Goal: Information Seeking & Learning: Learn about a topic

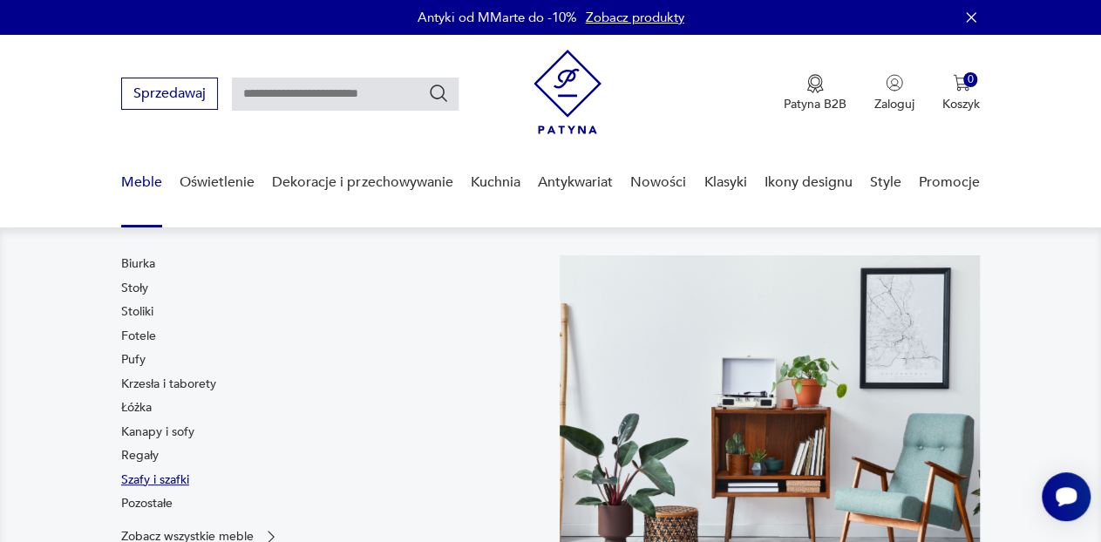
click at [137, 480] on link "Szafy i szafki" at bounding box center [155, 480] width 68 height 17
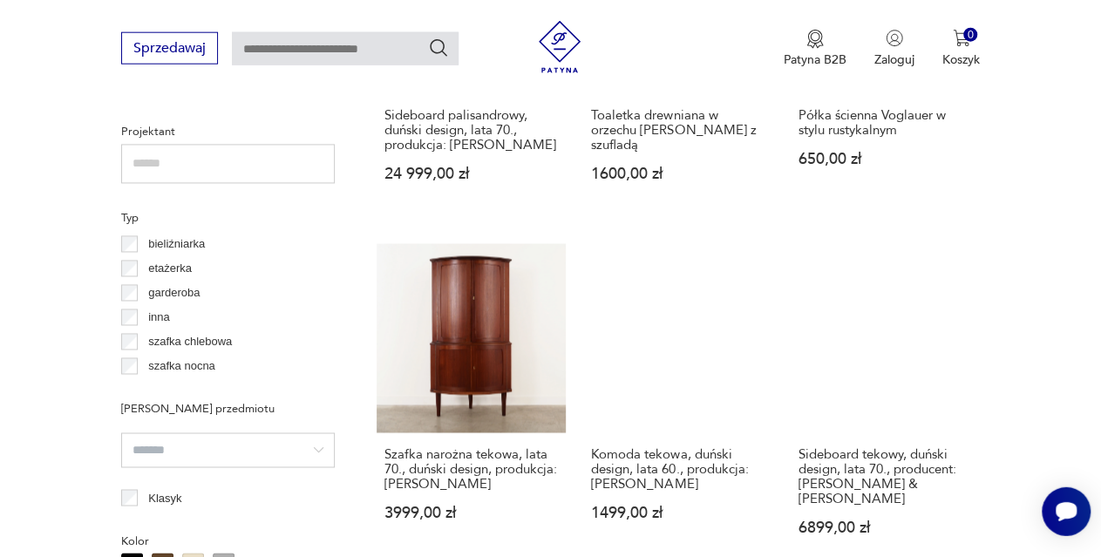
scroll to position [1267, 0]
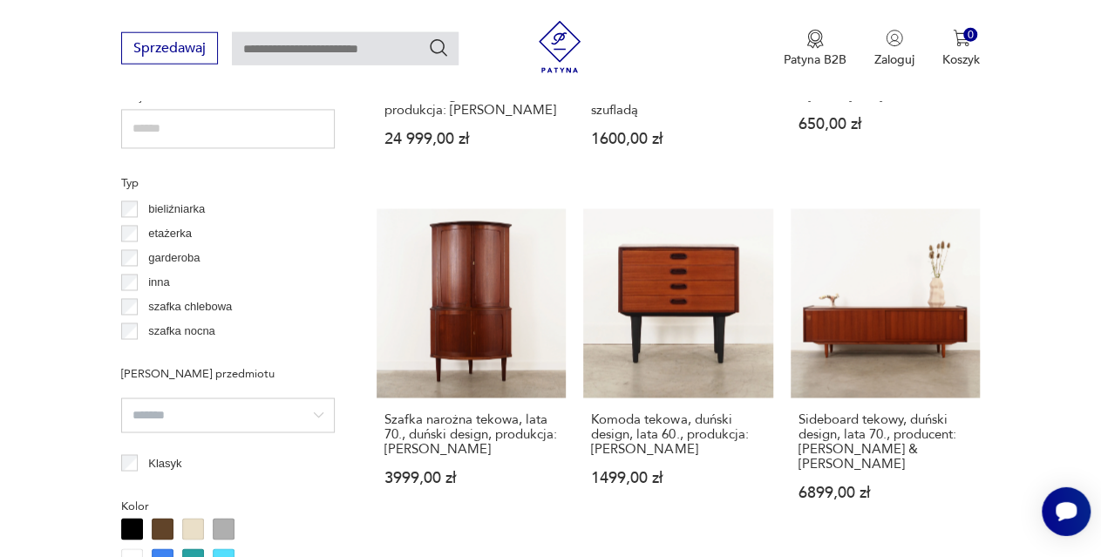
click at [171, 336] on p "szafka nocna" at bounding box center [181, 331] width 67 height 19
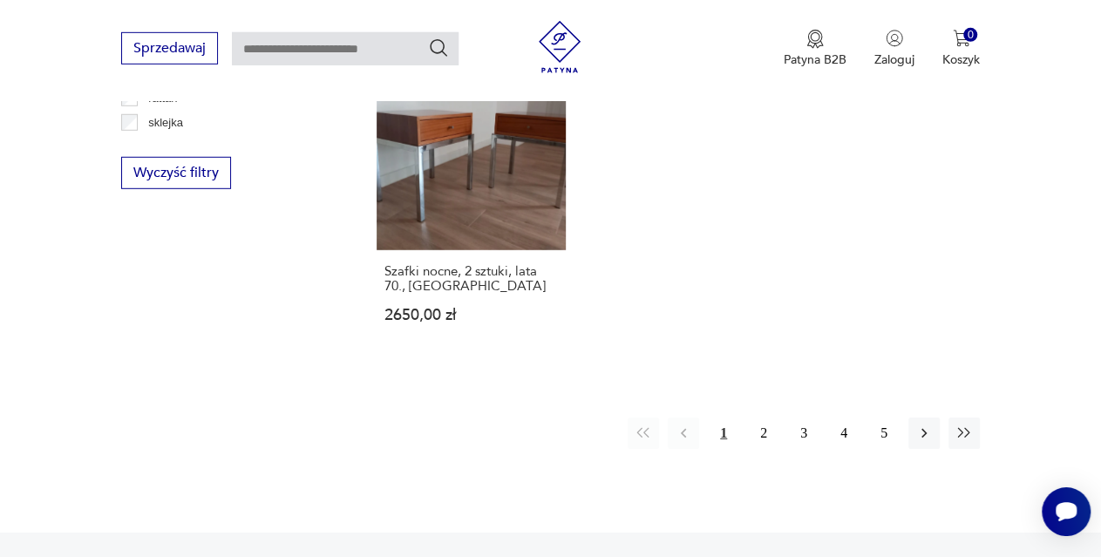
scroll to position [2528, 0]
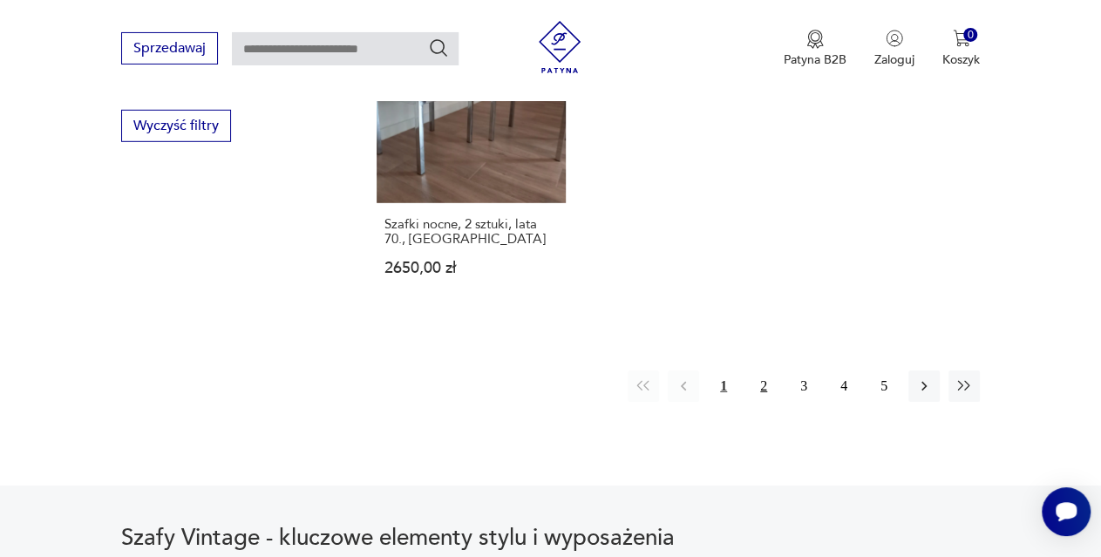
click at [766, 370] on button "2" at bounding box center [763, 385] width 31 height 31
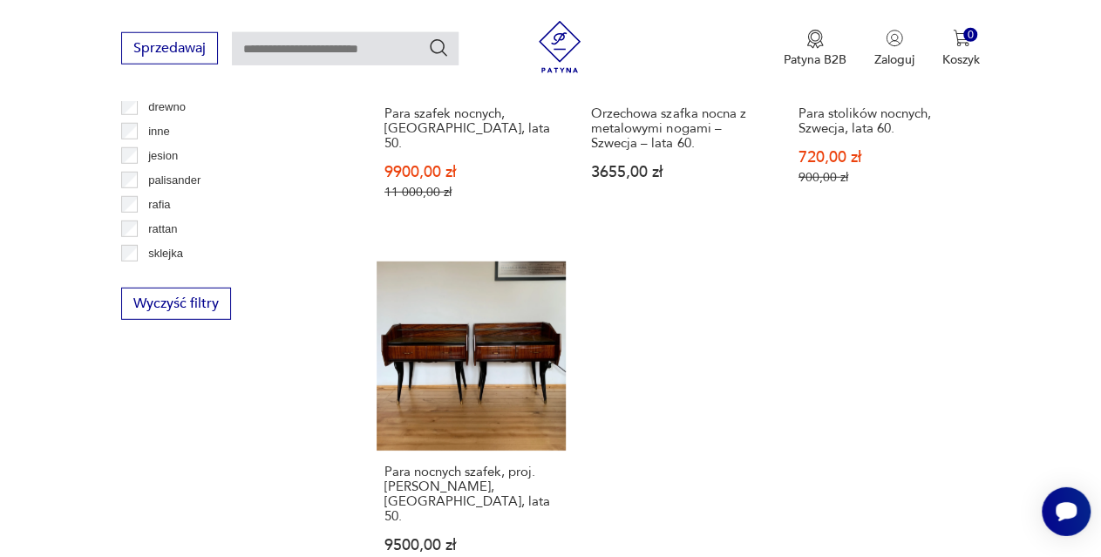
scroll to position [2439, 0]
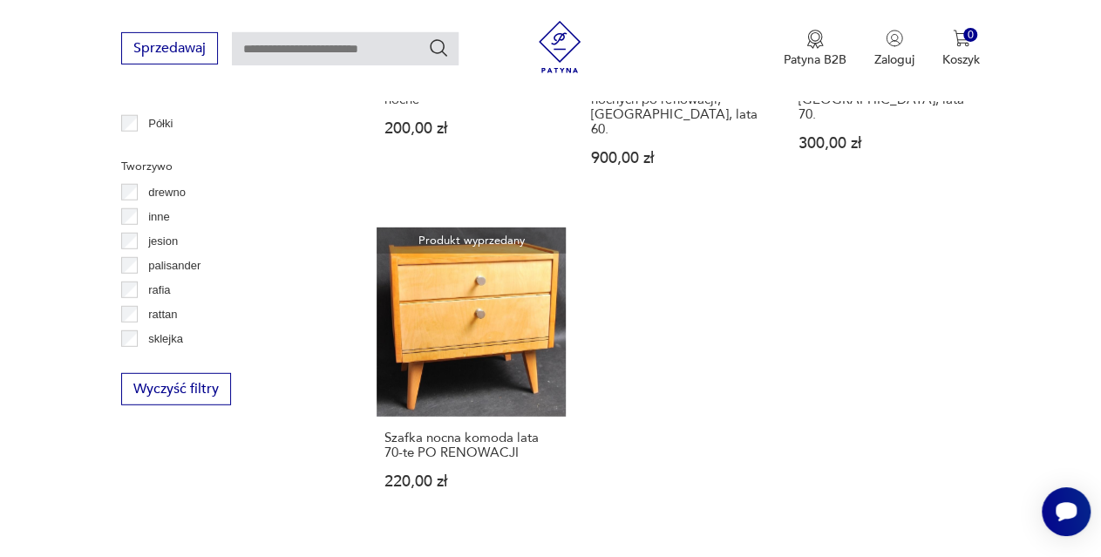
scroll to position [2324, 0]
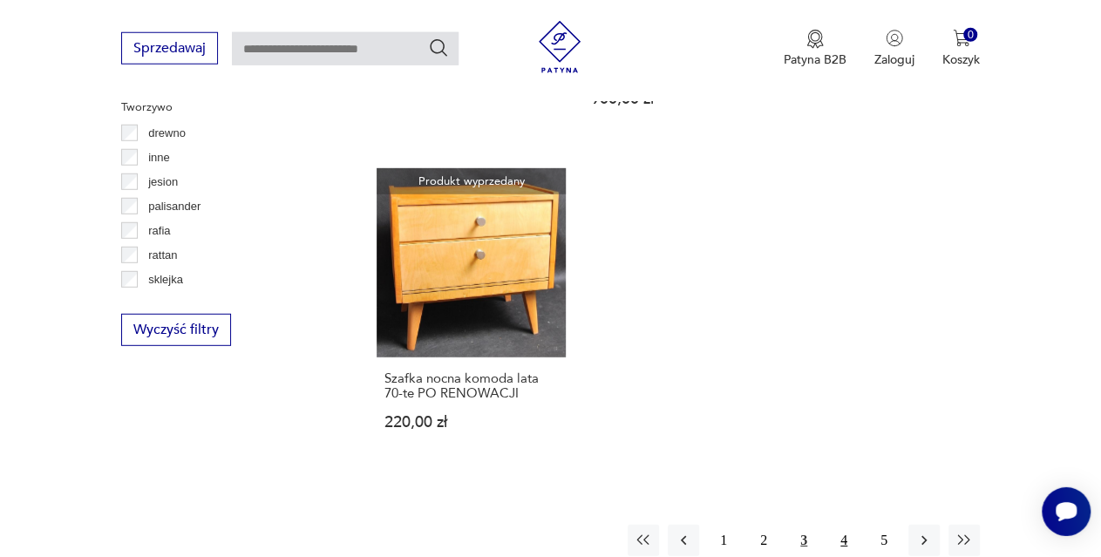
click at [848, 525] on button "4" at bounding box center [843, 540] width 31 height 31
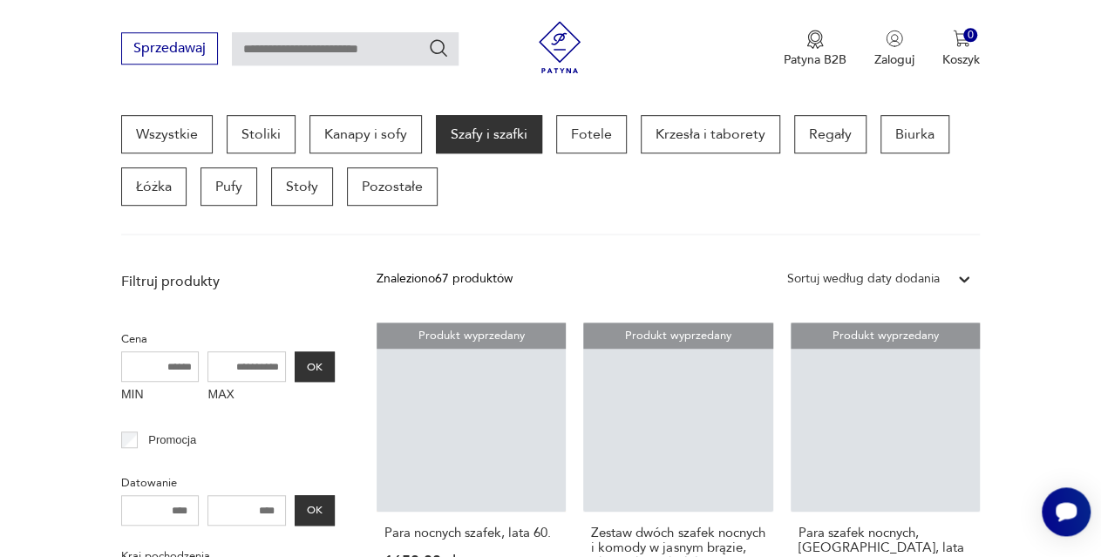
scroll to position [462, 0]
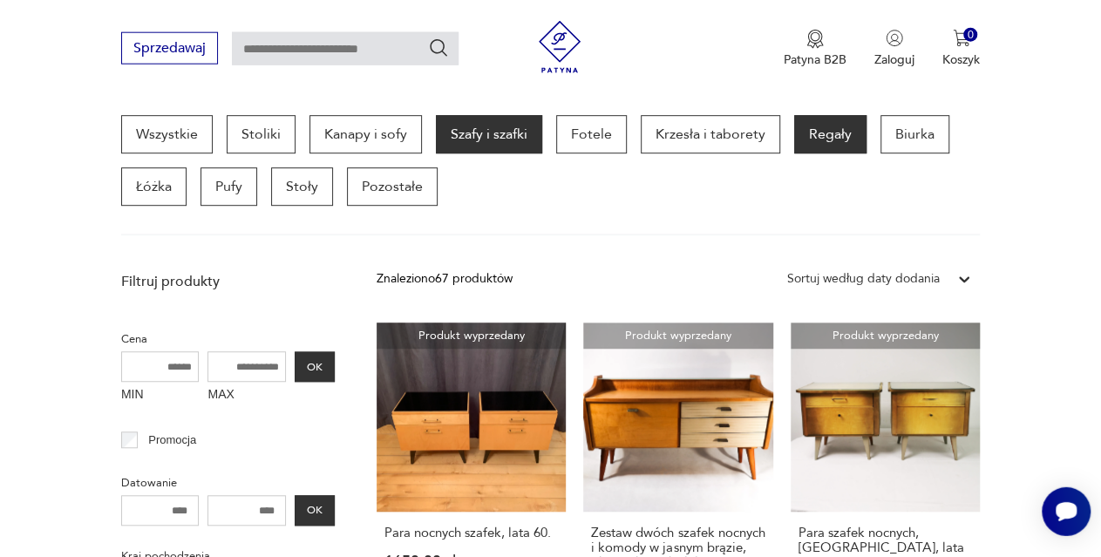
click at [827, 150] on p "Regały" at bounding box center [830, 134] width 72 height 38
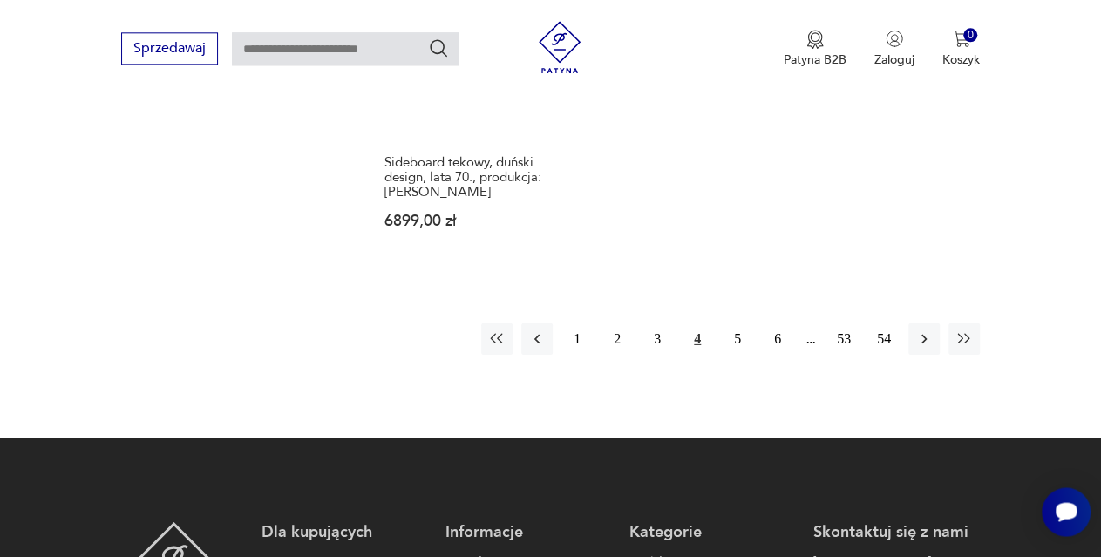
scroll to position [2536, 0]
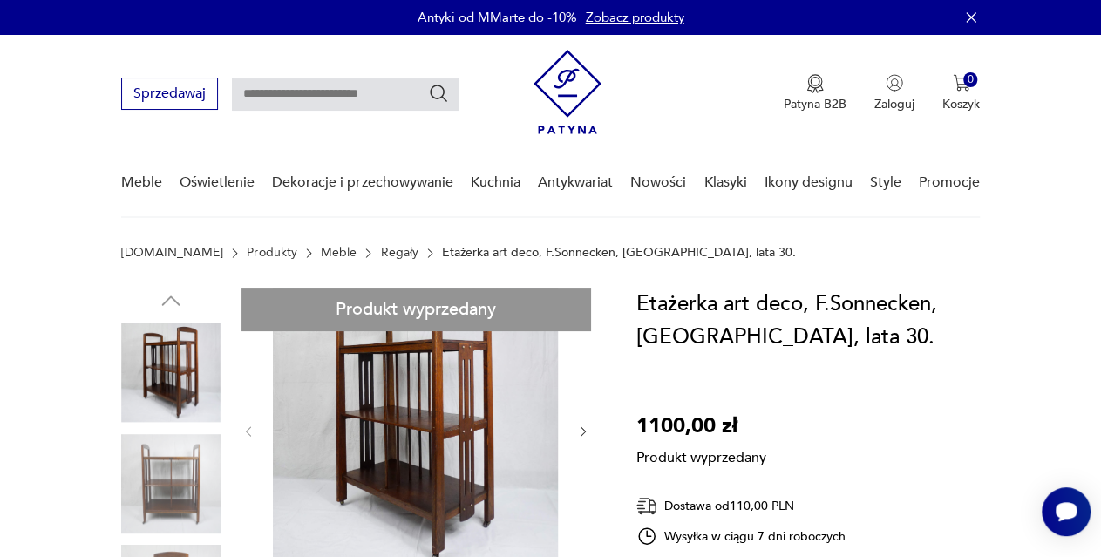
click at [380, 254] on link "Regały" at bounding box center [398, 253] width 37 height 14
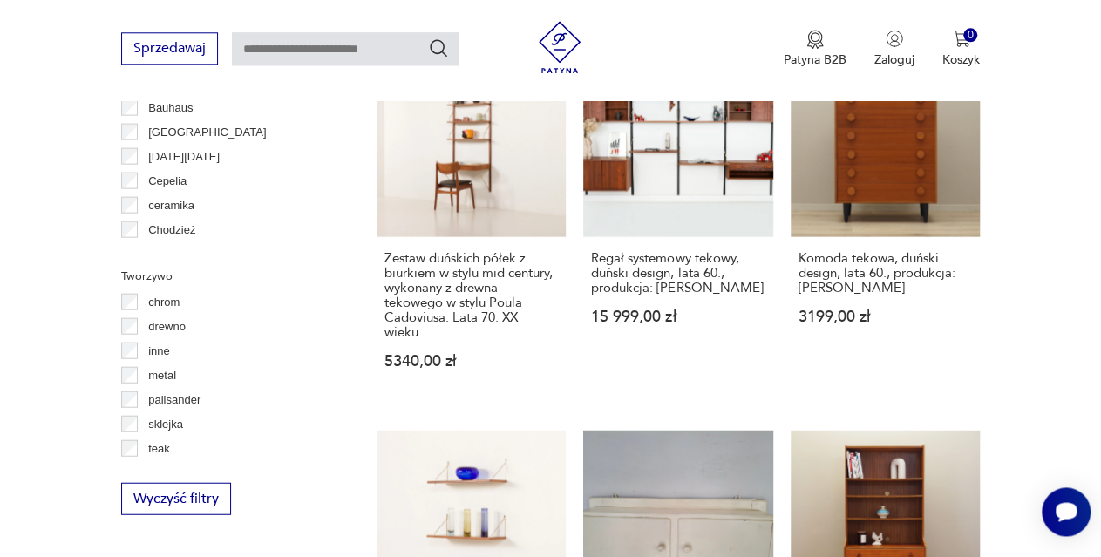
scroll to position [21, 0]
click at [173, 299] on p "drewno" at bounding box center [166, 304] width 37 height 19
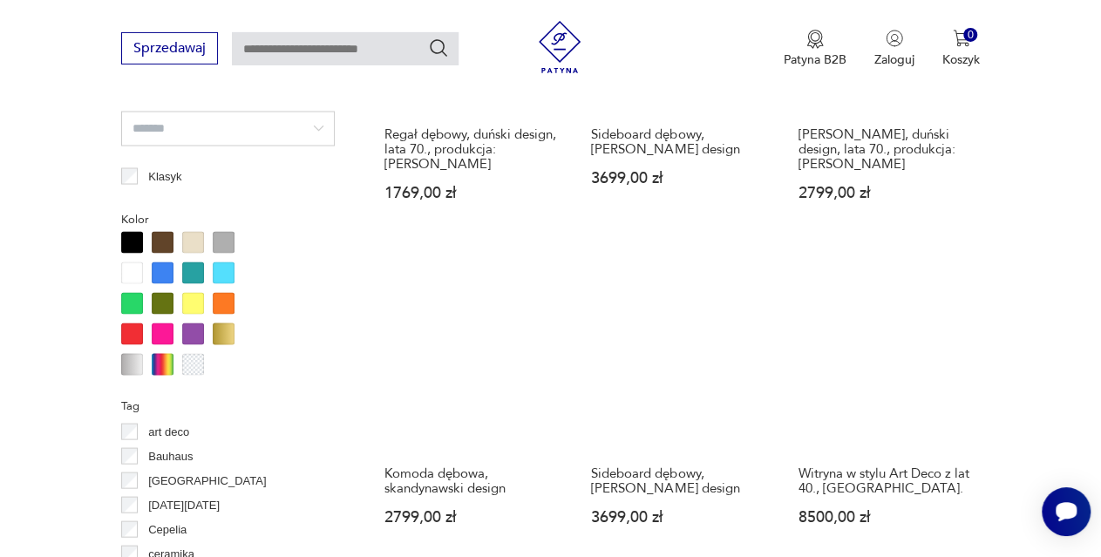
scroll to position [1586, 0]
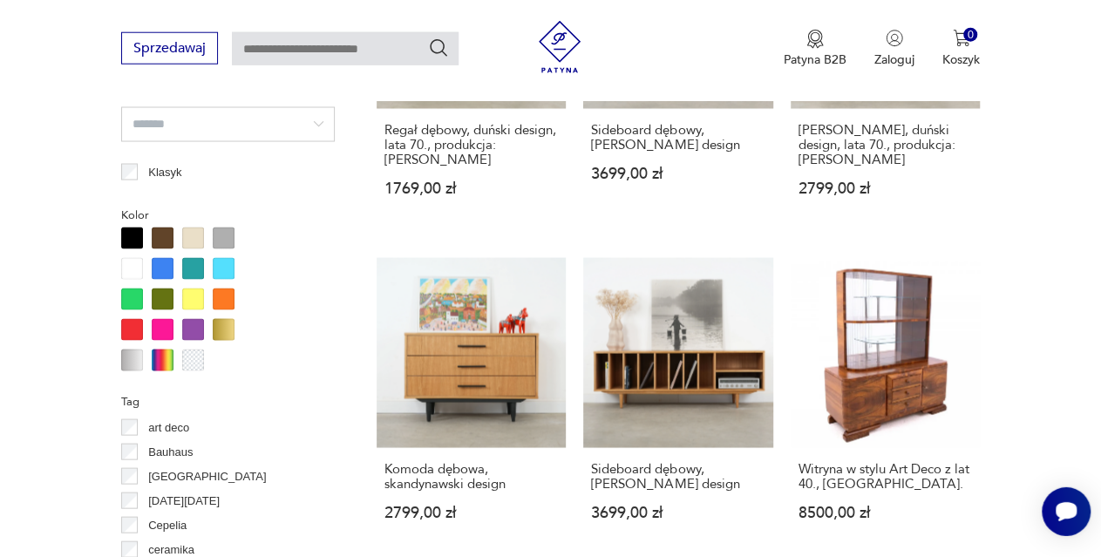
click at [163, 245] on div at bounding box center [163, 238] width 22 height 22
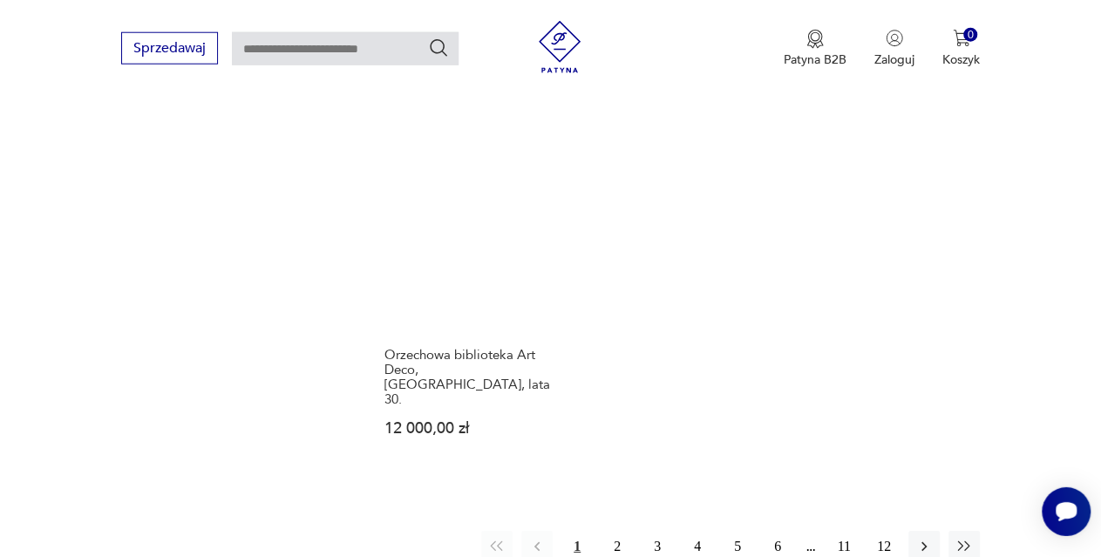
scroll to position [2457, 0]
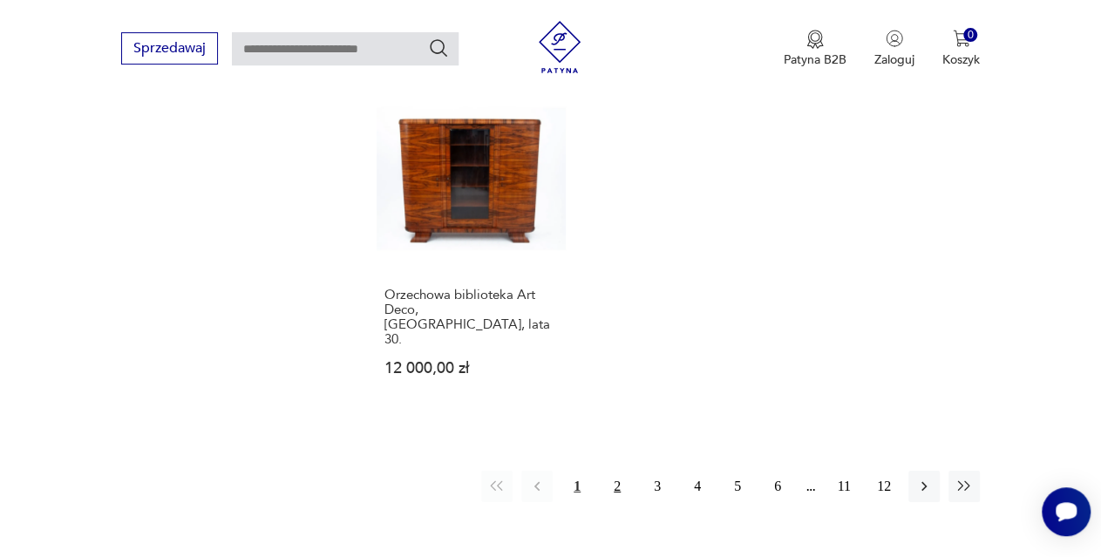
click at [621, 471] on button "2" at bounding box center [616, 486] width 31 height 31
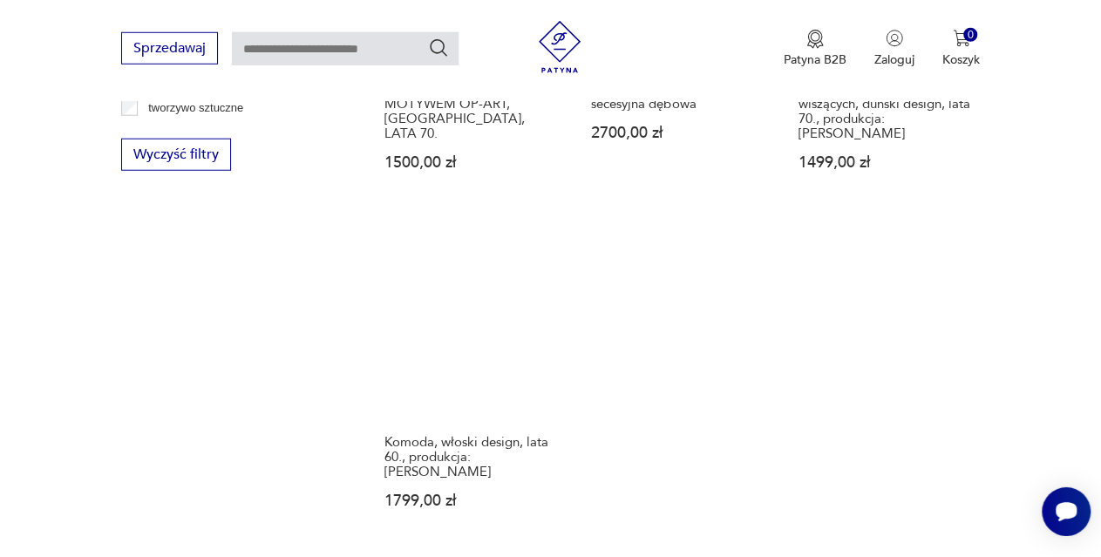
scroll to position [2287, 0]
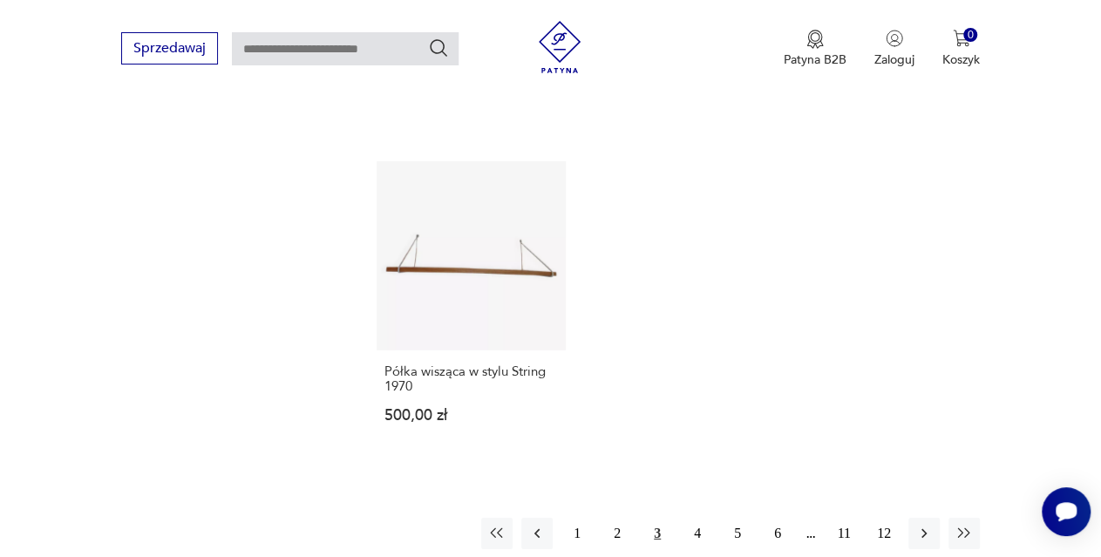
scroll to position [2439, 0]
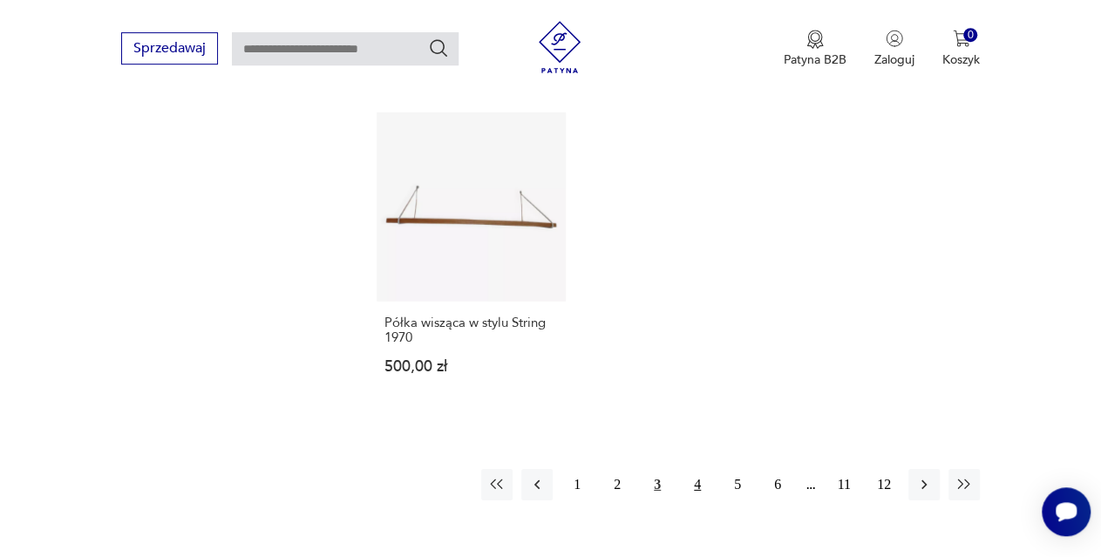
click at [707, 469] on button "4" at bounding box center [697, 484] width 31 height 31
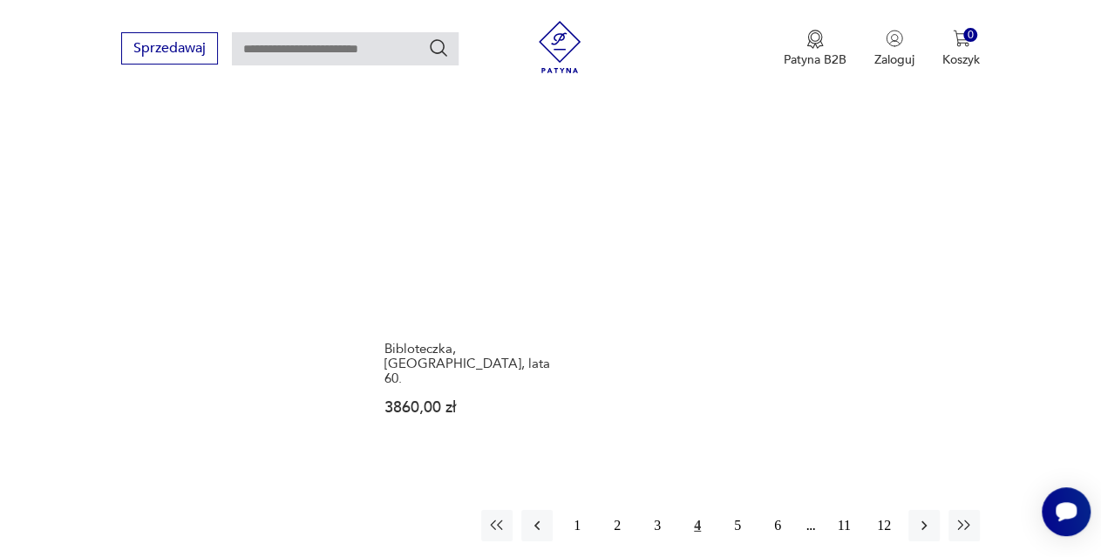
scroll to position [2447, 0]
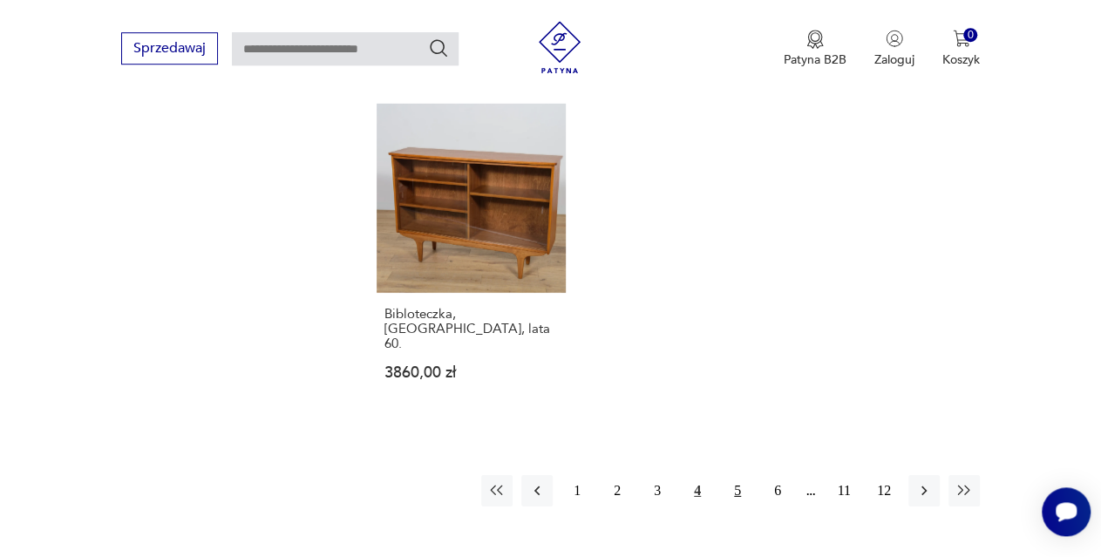
click at [750, 475] on button "5" at bounding box center [737, 490] width 31 height 31
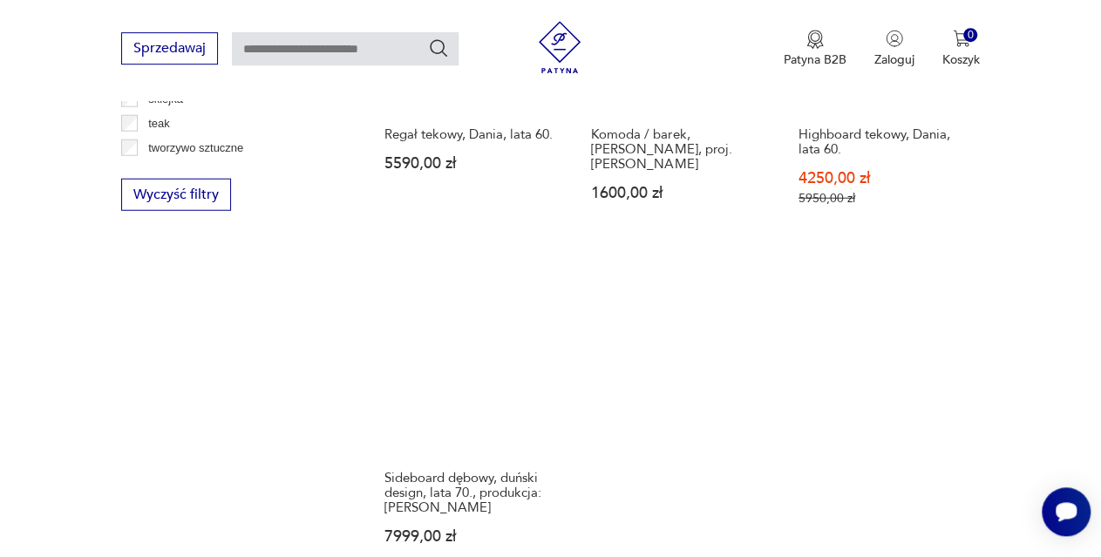
scroll to position [2349, 0]
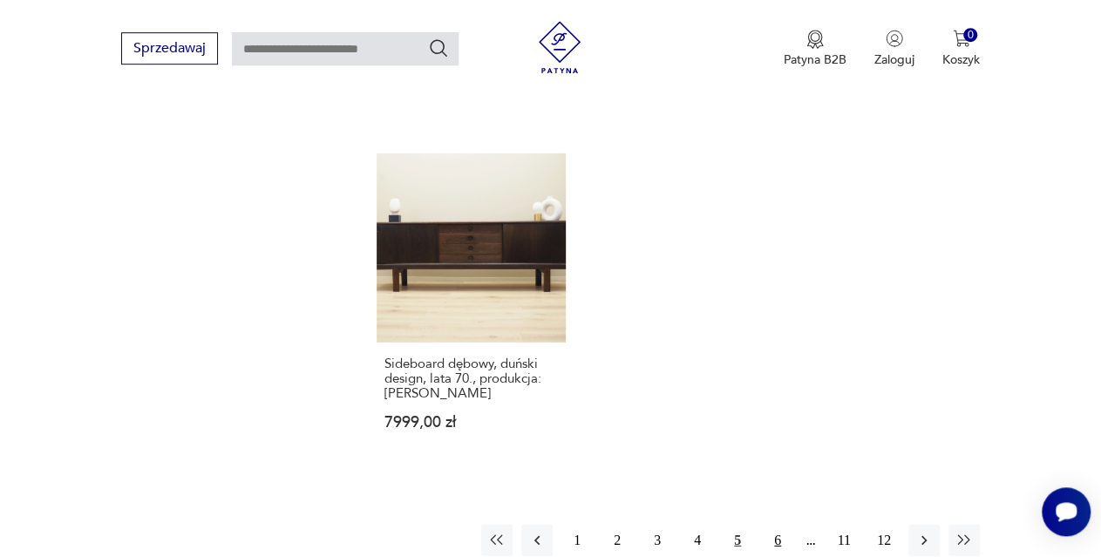
click at [771, 533] on button "6" at bounding box center [777, 540] width 31 height 31
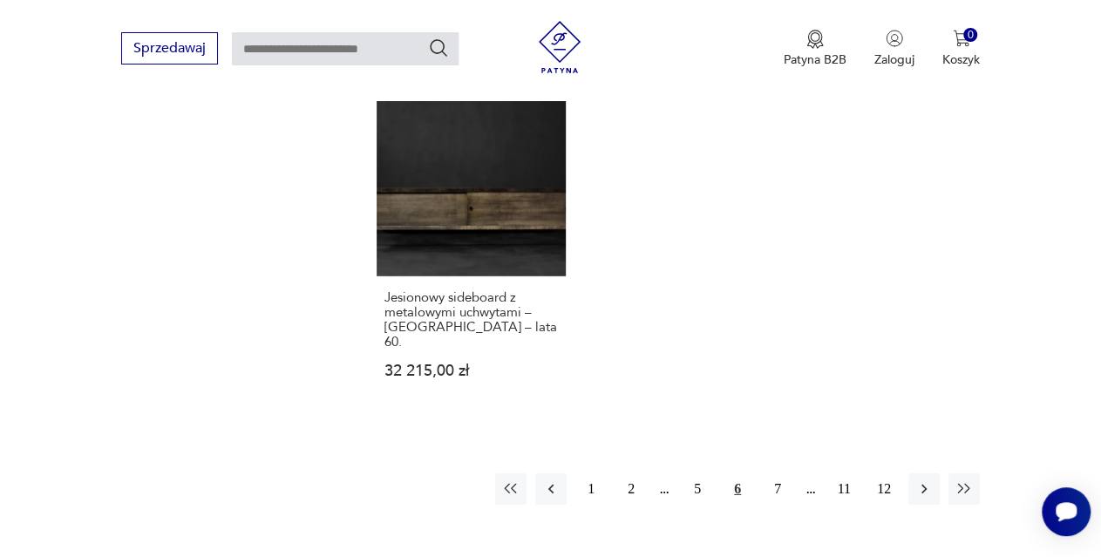
scroll to position [2449, 0]
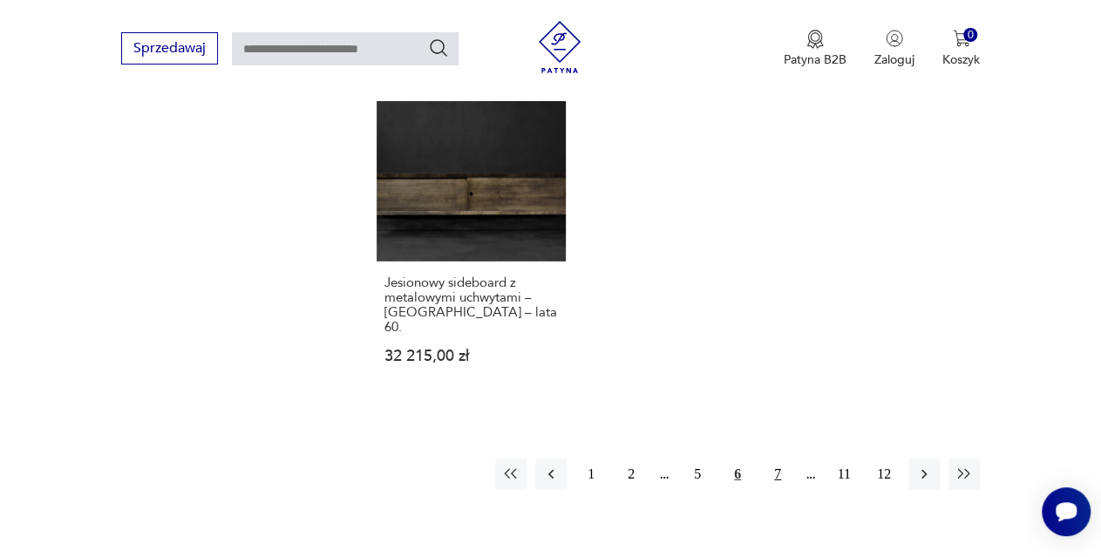
click at [780, 458] on button "7" at bounding box center [777, 473] width 31 height 31
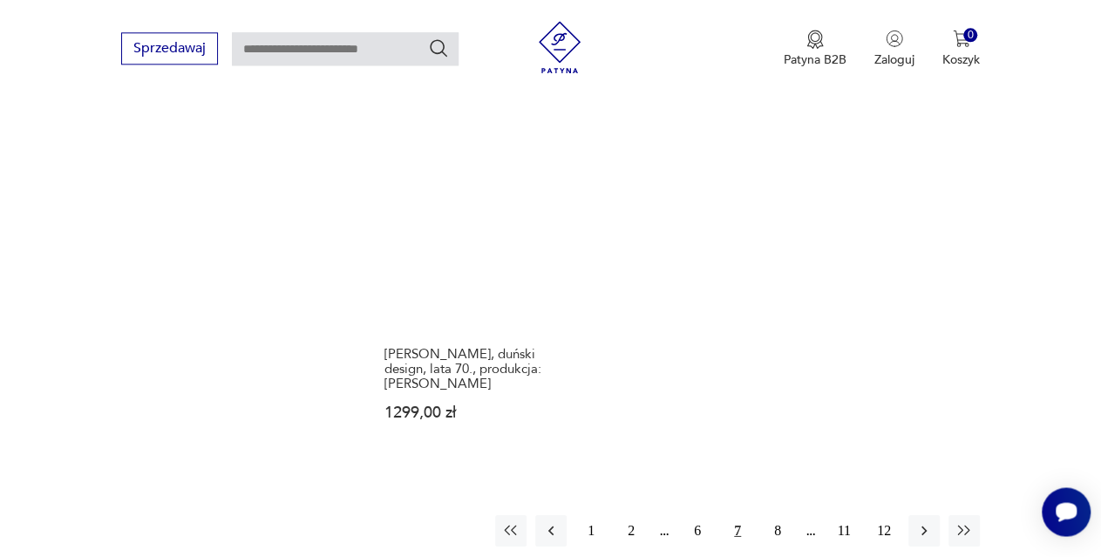
scroll to position [2416, 0]
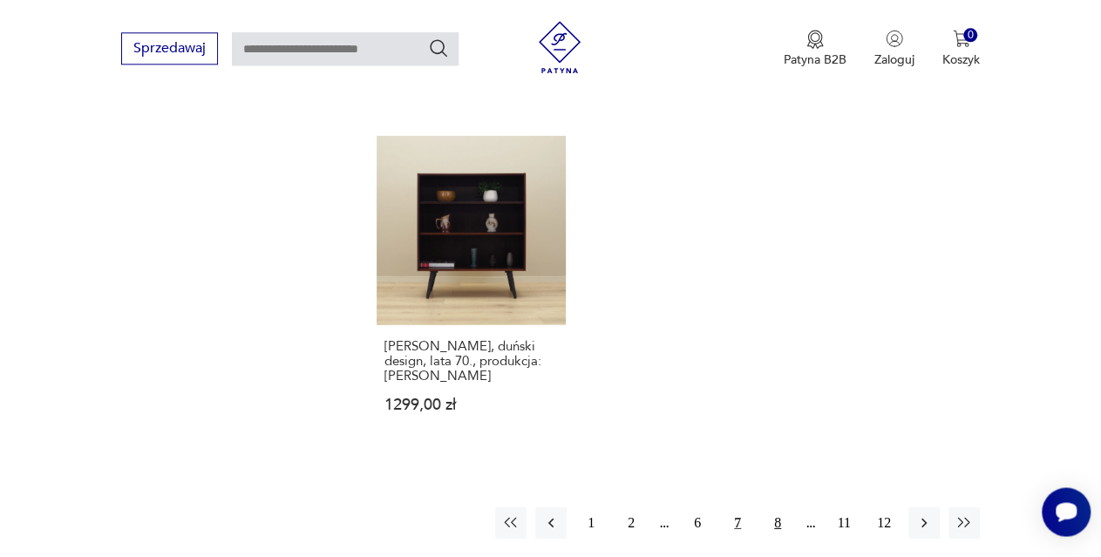
click at [778, 506] on button "8" at bounding box center [777, 521] width 31 height 31
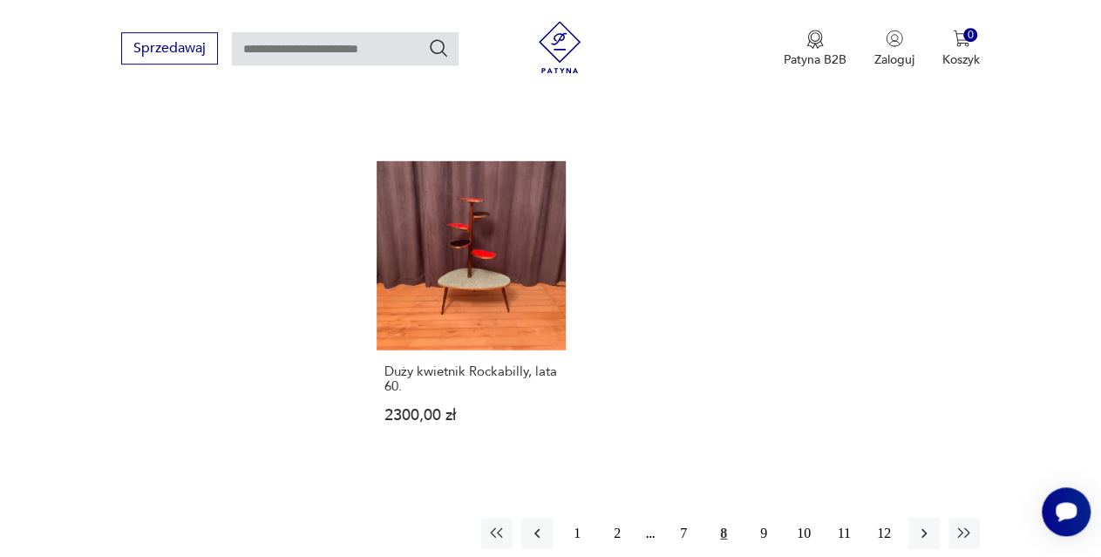
scroll to position [2433, 0]
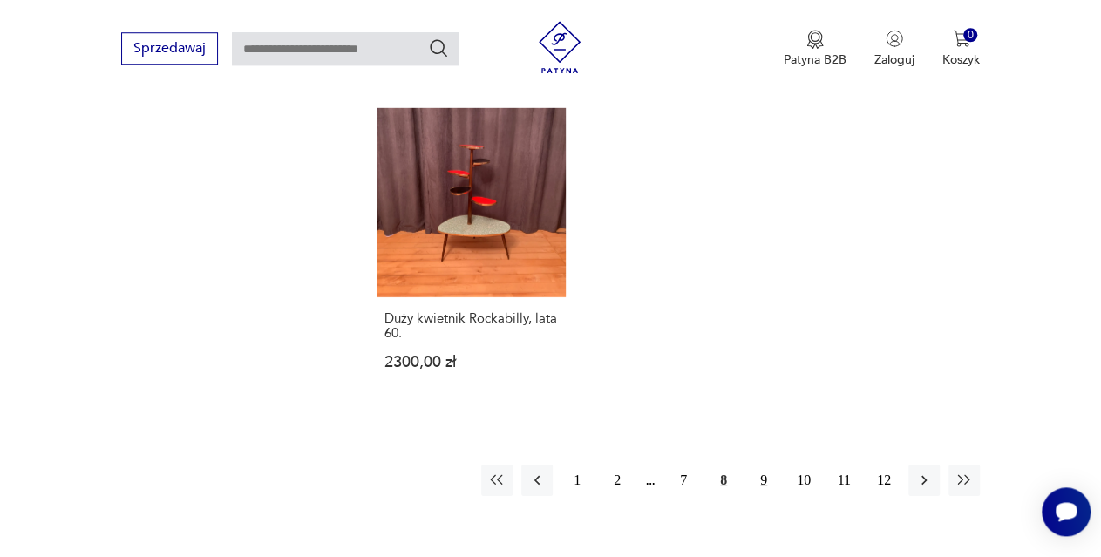
click at [760, 465] on button "9" at bounding box center [763, 480] width 31 height 31
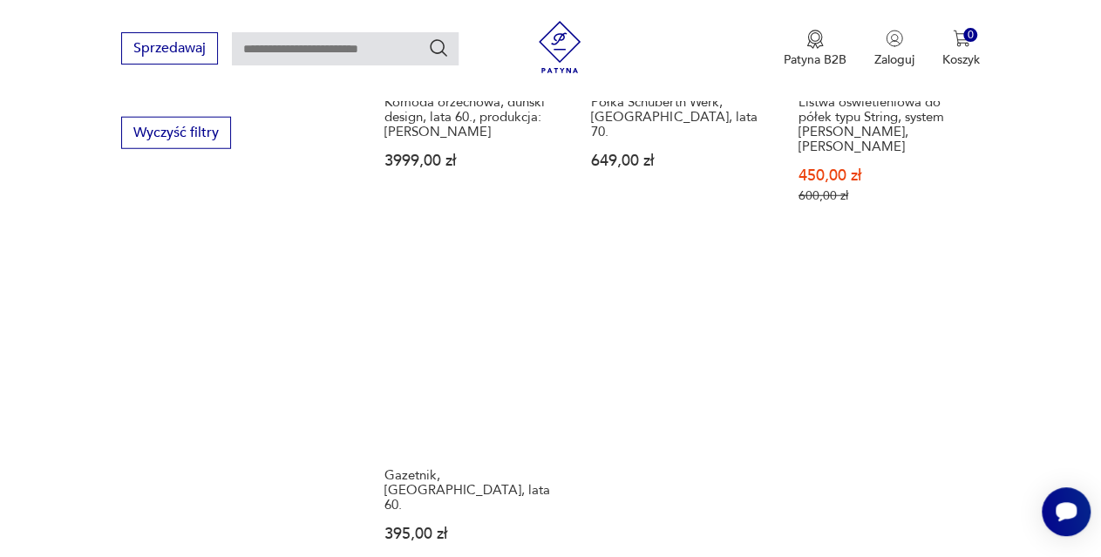
scroll to position [2517, 0]
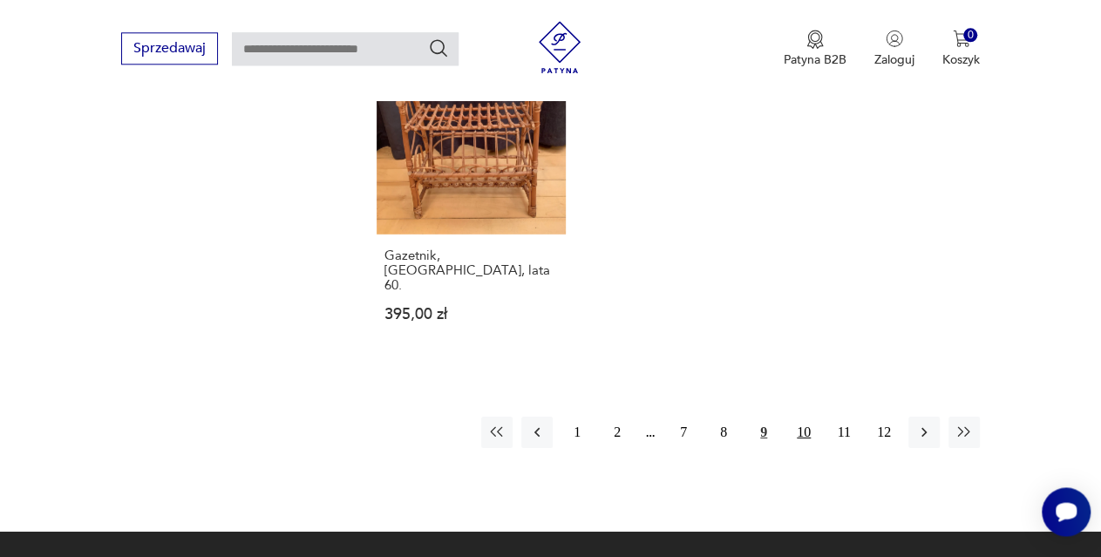
click at [798, 416] on button "10" at bounding box center [803, 431] width 31 height 31
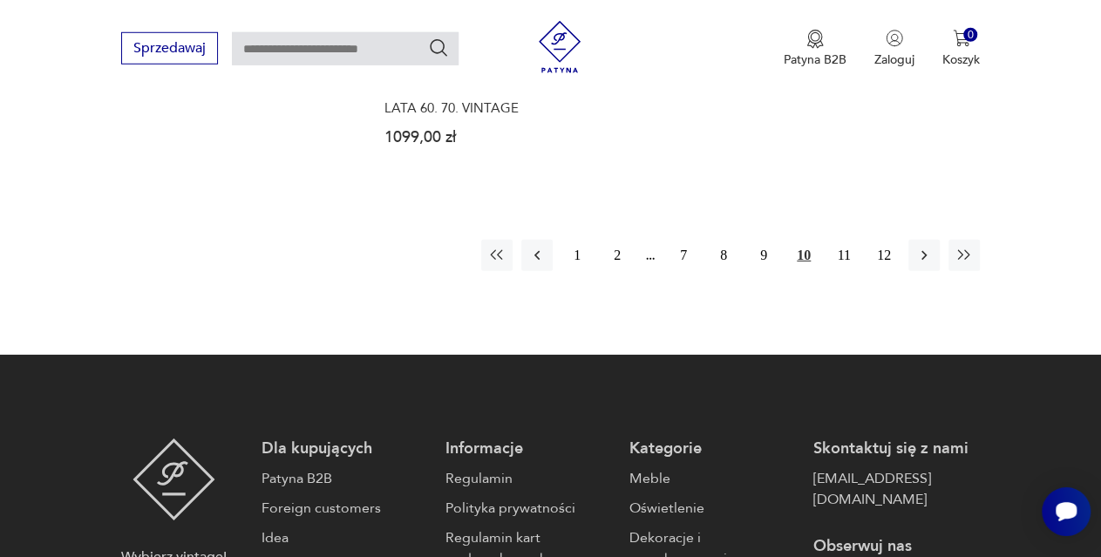
scroll to position [2609, 0]
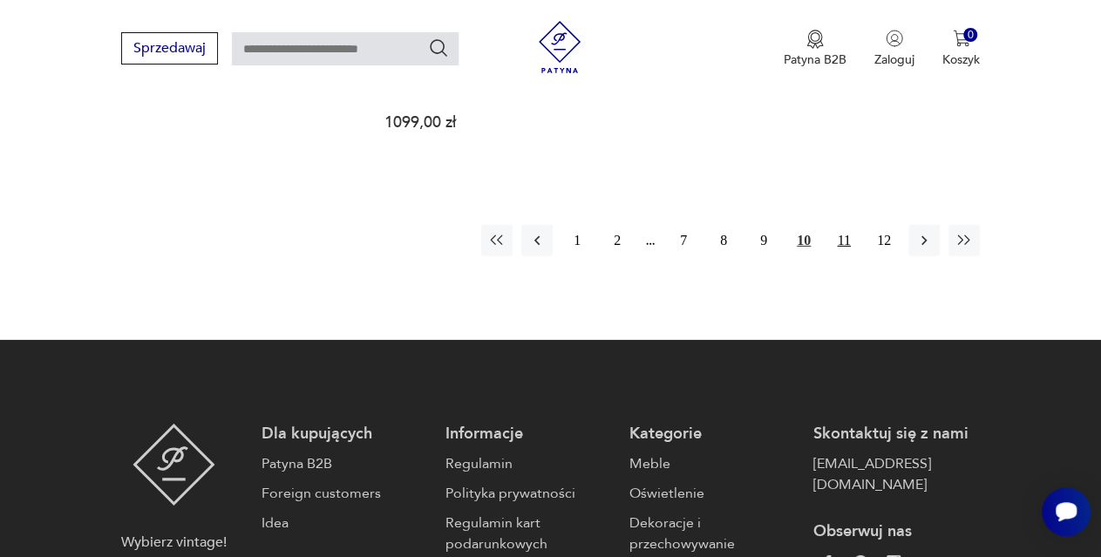
click at [843, 225] on button "11" at bounding box center [843, 240] width 31 height 31
